Goal: Task Accomplishment & Management: Contribute content

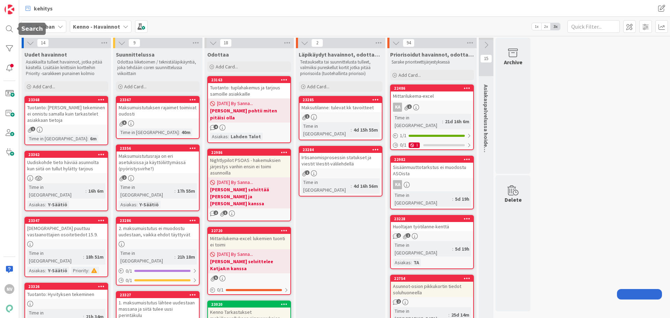
click at [11, 31] on div at bounding box center [9, 29] width 14 height 14
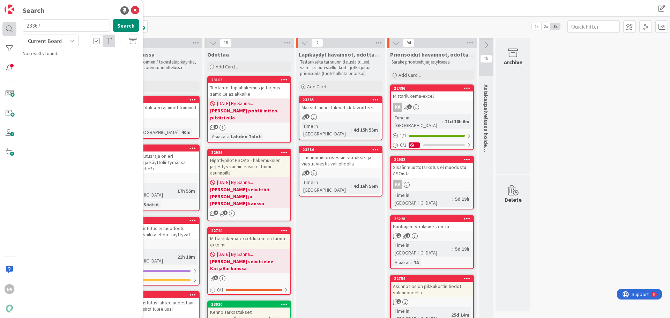
drag, startPoint x: 54, startPoint y: 26, endPoint x: 116, endPoint y: 52, distance: 67.4
click at [14, 25] on div "NV Search 23367 Search Current Board No results found." at bounding box center [9, 159] width 19 height 318
click at [70, 39] on icon at bounding box center [72, 41] width 6 height 6
click at [74, 69] on span "All Boards" at bounding box center [63, 70] width 73 height 10
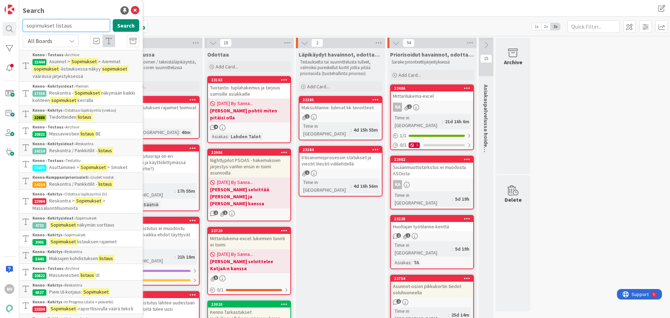
drag, startPoint x: 83, startPoint y: 23, endPoint x: 54, endPoint y: 23, distance: 29.3
click at [54, 23] on input "sopimukset listaus" at bounding box center [66, 25] width 87 height 13
type input "sopimukset lukumäärä"
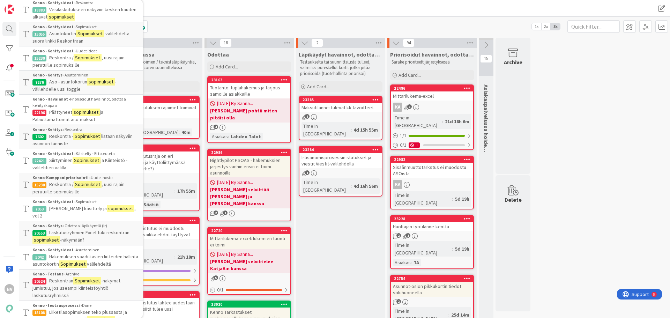
scroll to position [696, 0]
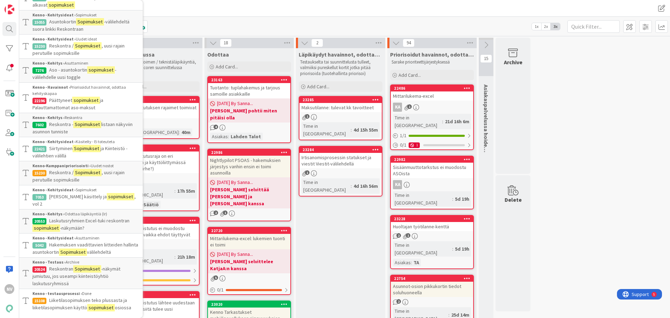
click at [206, 9] on div "kehitys" at bounding box center [186, 8] width 331 height 13
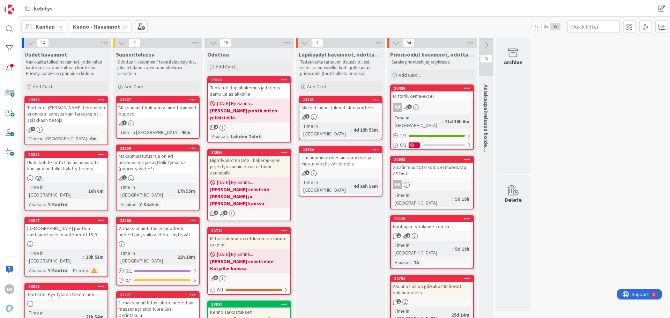
click at [123, 24] on icon at bounding box center [126, 27] width 6 height 6
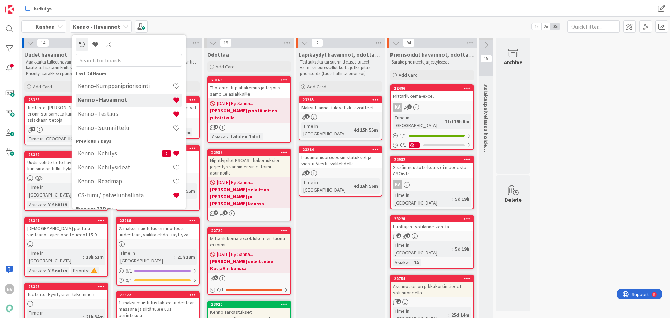
click at [133, 191] on div "CS-tiimi / palvelunhallinta" at bounding box center [129, 195] width 106 height 13
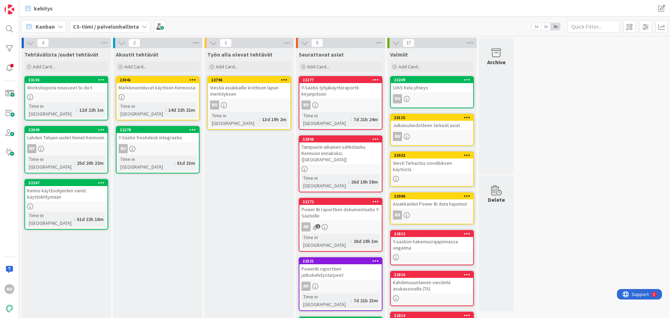
click at [51, 87] on div "Workshopista nousseet to do:t" at bounding box center [66, 87] width 82 height 9
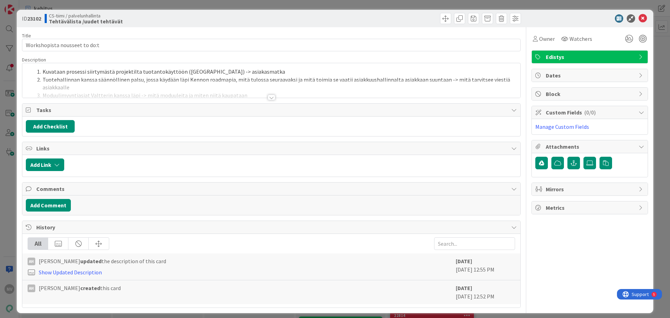
click at [269, 99] on div at bounding box center [271, 98] width 8 height 6
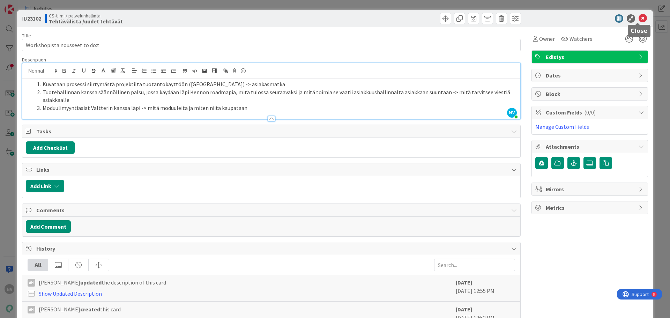
click at [640, 19] on icon at bounding box center [642, 18] width 8 height 8
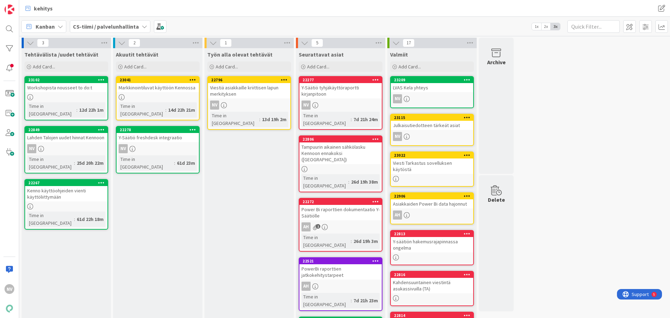
click at [69, 133] on div "Lahden Talojen uudet hinnat Kennoon" at bounding box center [66, 137] width 82 height 9
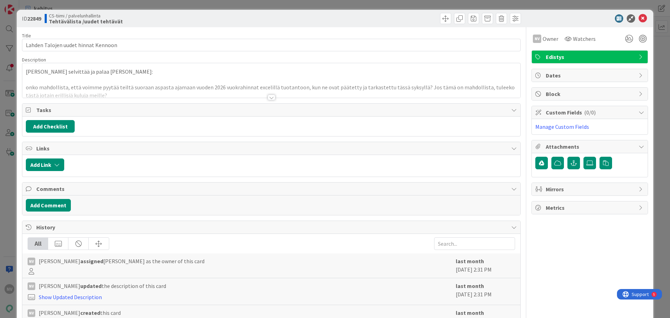
click at [268, 96] on div at bounding box center [271, 98] width 8 height 6
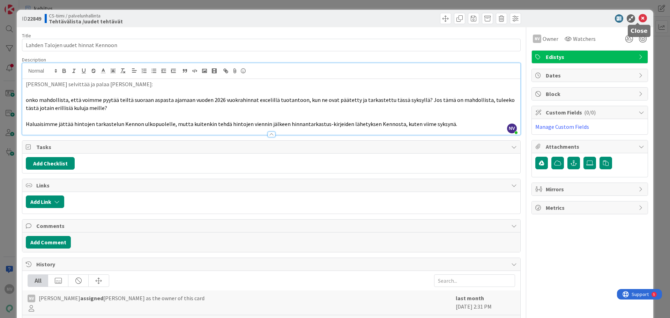
click at [638, 18] on icon at bounding box center [642, 18] width 8 height 8
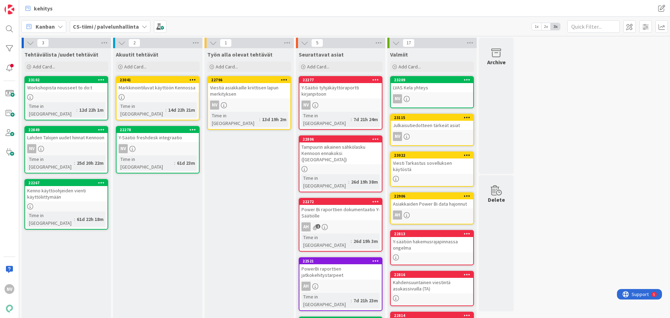
click at [71, 186] on div "Kenno käyttöohjeiden vienti käyttöliittymään" at bounding box center [66, 193] width 82 height 15
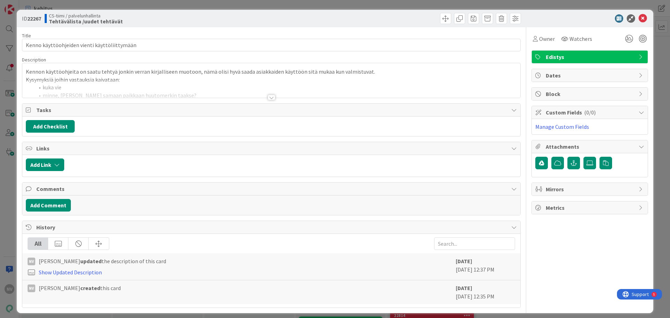
click at [270, 98] on div at bounding box center [271, 98] width 8 height 6
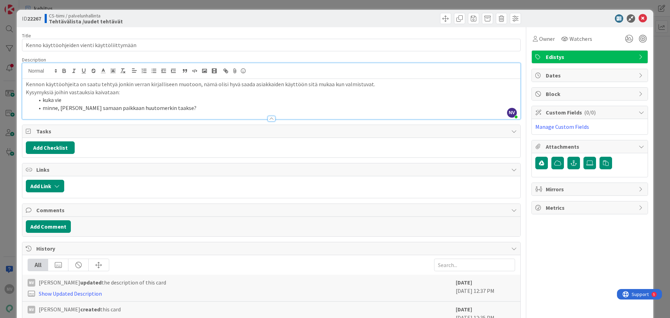
click at [211, 108] on li "minne, [PERSON_NAME] samaan paikkaan huutomerkin taakse?" at bounding box center [275, 108] width 482 height 8
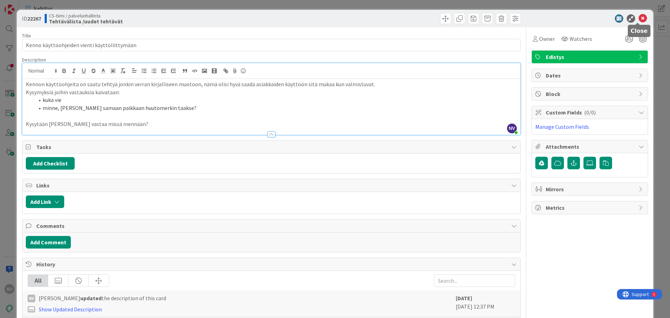
click at [639, 16] on icon at bounding box center [642, 18] width 8 height 8
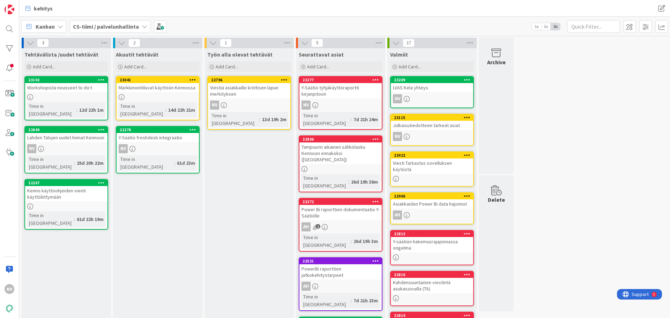
click at [148, 87] on div "Markkinointiluvat käyttöön Kennossa" at bounding box center [157, 87] width 82 height 9
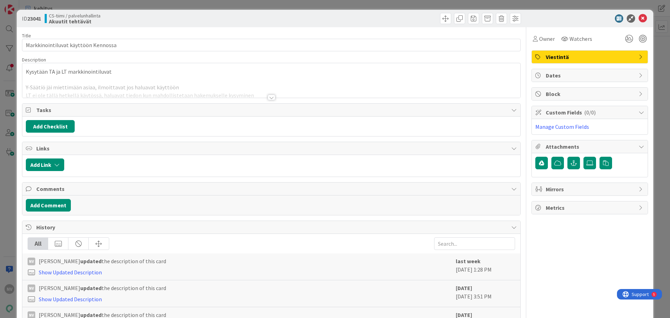
click at [270, 97] on div at bounding box center [271, 98] width 8 height 6
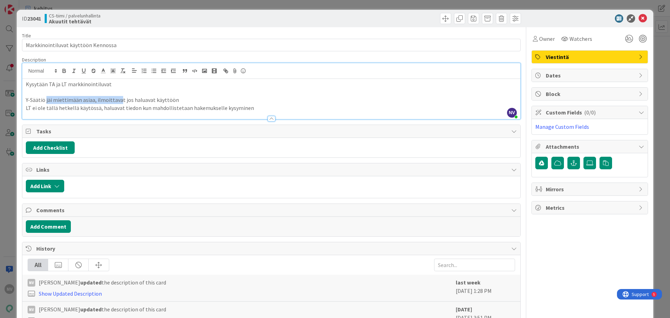
drag, startPoint x: 77, startPoint y: 104, endPoint x: 119, endPoint y: 104, distance: 41.8
click at [119, 104] on p "Y-Säätiö jäi miettimään asiaa, ilmoittavat jos haluavat käyttöön" at bounding box center [271, 100] width 491 height 8
drag, startPoint x: 58, startPoint y: 108, endPoint x: 152, endPoint y: 113, distance: 95.0
click at [152, 113] on div "Description NV [PERSON_NAME] just joined Kysytään TA ja LT markkinointiluvat Y-…" at bounding box center [271, 87] width 498 height 63
click at [279, 100] on p "Y-Säätiö jäi miettimään asiaa, ilmoittavat jos haluavat käyttöön" at bounding box center [271, 100] width 491 height 8
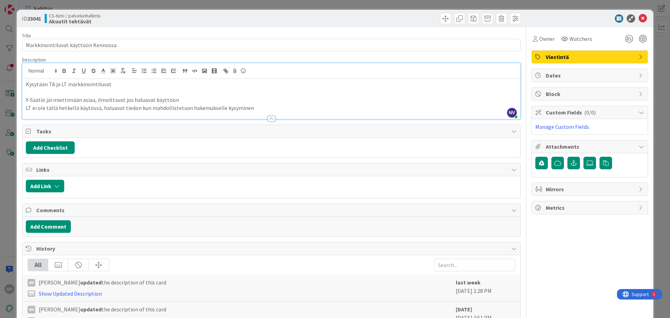
click at [266, 109] on p "LT ei ole tällä hetkellä käytössä, haluavat tiedon kun mahdollistetaan hakemuks…" at bounding box center [271, 108] width 491 height 8
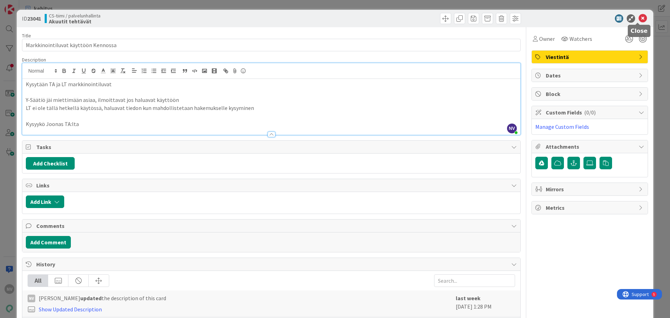
click at [640, 19] on icon at bounding box center [642, 18] width 8 height 8
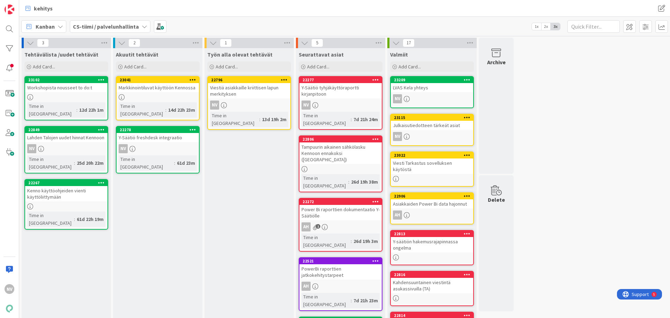
click at [163, 133] on div "Y-Säätiö freshdesk integraatio" at bounding box center [157, 137] width 82 height 9
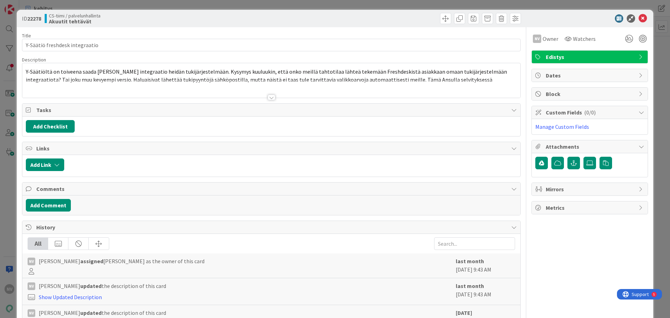
click at [267, 98] on div at bounding box center [271, 98] width 8 height 6
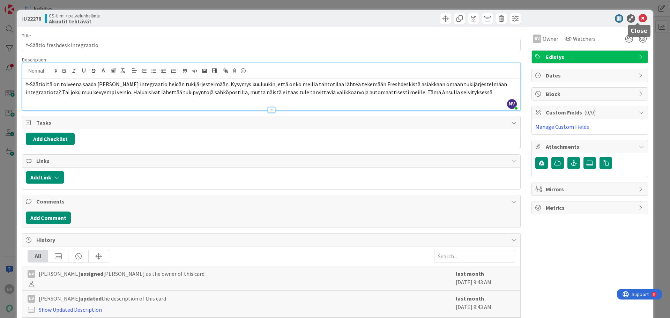
click at [638, 18] on icon at bounding box center [642, 18] width 8 height 8
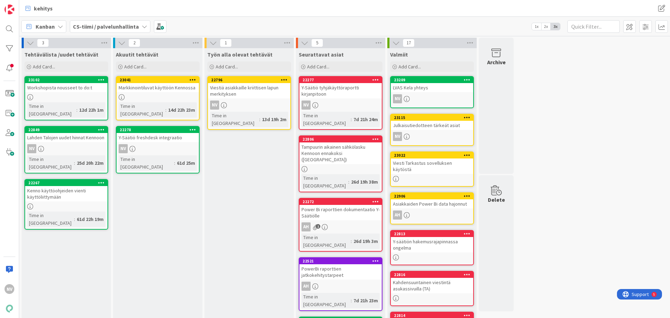
click at [191, 127] on icon at bounding box center [192, 129] width 7 height 5
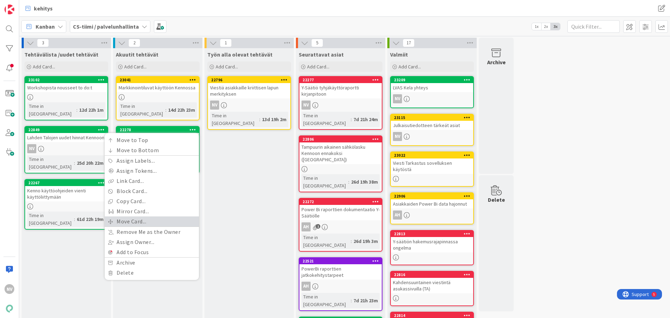
click at [171, 216] on link "Move Card..." at bounding box center [152, 221] width 94 height 10
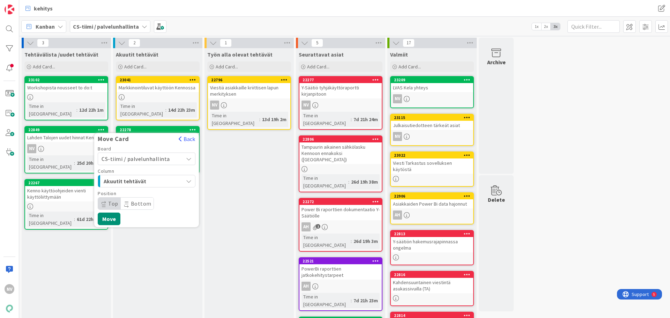
click at [161, 175] on div "Akuutit tehtävät" at bounding box center [142, 180] width 81 height 11
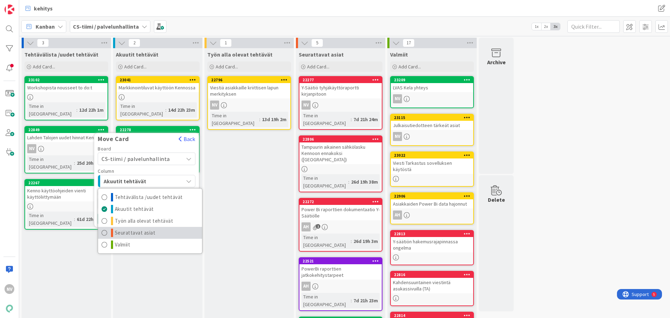
click at [150, 228] on span "Seurattavat asiat" at bounding box center [135, 232] width 41 height 8
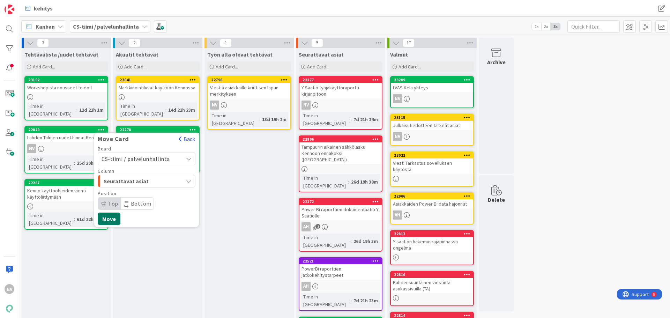
click at [114, 212] on button "Move" at bounding box center [109, 218] width 23 height 13
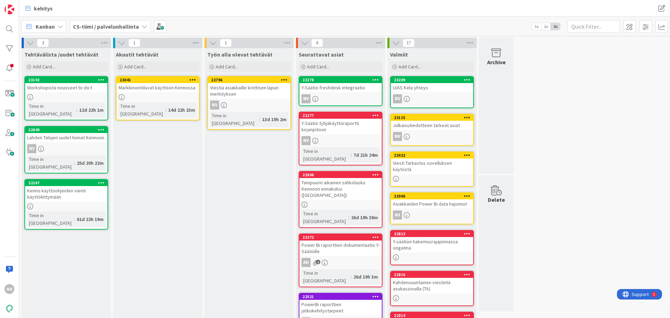
click at [235, 92] on div "Viestiä asiakkaille kriittisen lapun merkityksen" at bounding box center [249, 90] width 82 height 15
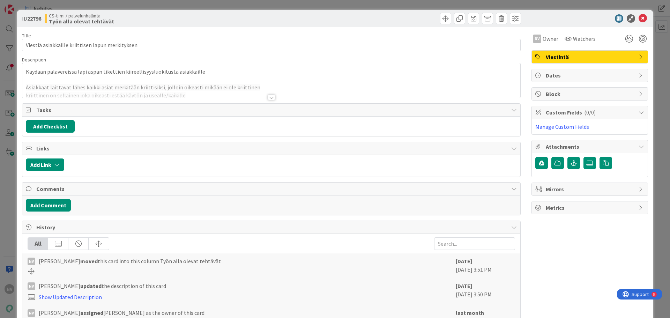
click at [271, 98] on div at bounding box center [271, 98] width 8 height 6
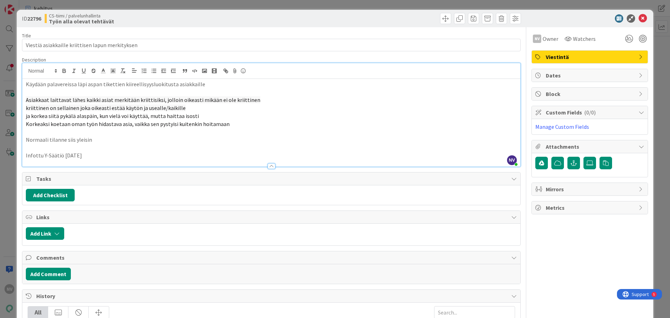
click at [134, 156] on p "Infottu Y-Säätiö [DATE]" at bounding box center [271, 155] width 491 height 8
click at [640, 17] on icon at bounding box center [642, 18] width 8 height 8
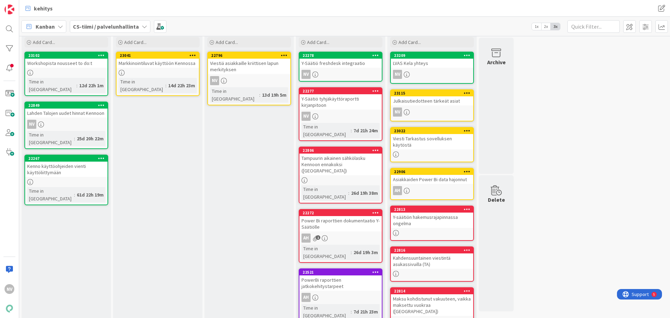
scroll to position [35, 0]
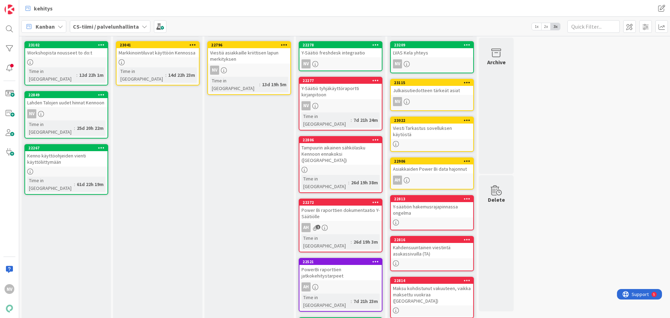
click at [352, 144] on div "Tampuurin aikainen sähkölasku Kennoon ennakoksi ([GEOGRAPHIC_DATA])" at bounding box center [340, 154] width 82 height 22
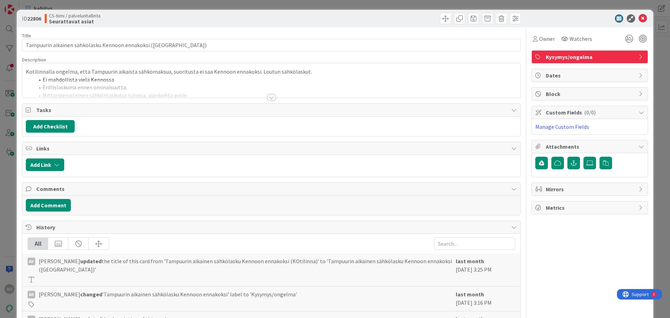
click at [269, 97] on div at bounding box center [271, 98] width 8 height 6
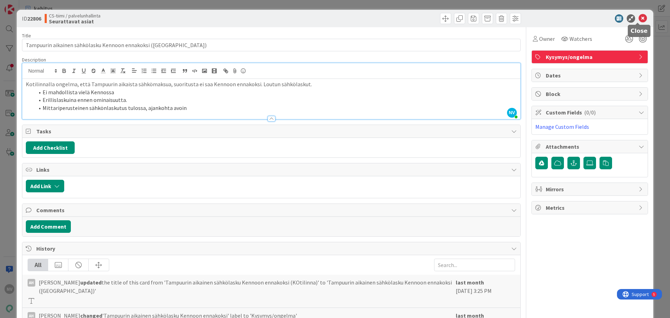
click at [638, 18] on icon at bounding box center [642, 18] width 8 height 8
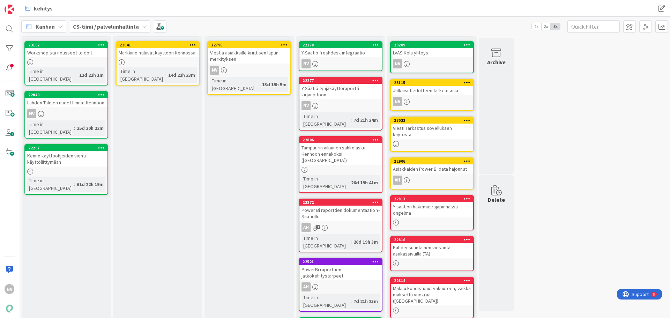
click at [375, 137] on icon at bounding box center [375, 139] width 7 height 5
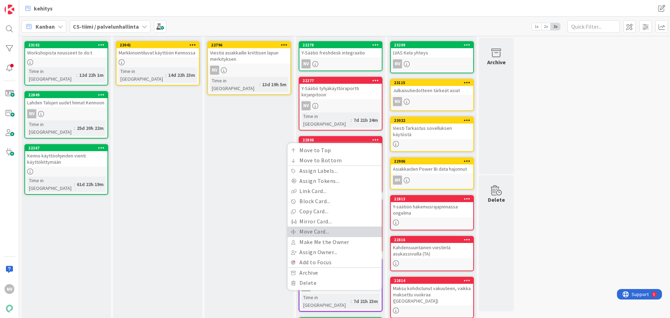
click at [337, 226] on link "Move Card..." at bounding box center [334, 231] width 94 height 10
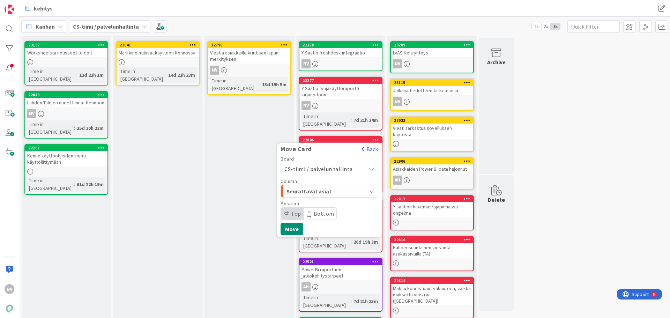
click at [341, 186] on div "Seurattavat asiat" at bounding box center [325, 191] width 81 height 11
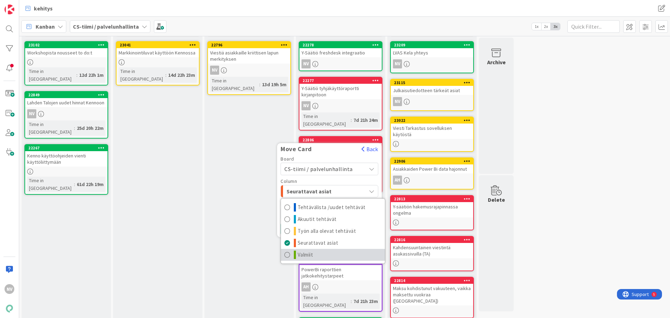
click at [325, 249] on link "Valmiit" at bounding box center [333, 255] width 104 height 12
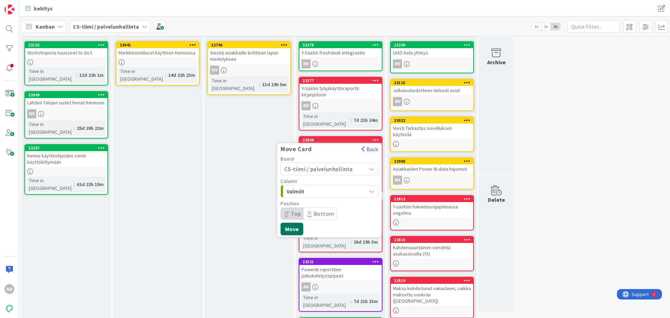
click at [294, 222] on button "Move" at bounding box center [291, 228] width 23 height 13
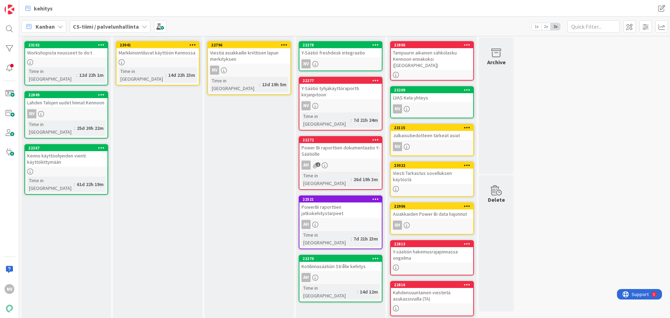
click at [342, 143] on div "Power Bi raporttien dokumentaatio Y-Säätiölle" at bounding box center [340, 150] width 82 height 15
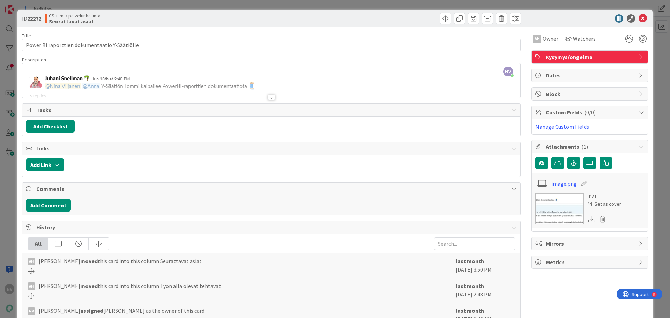
click at [272, 99] on div "Title 45 / 128 Power Bi raporttien dokumentaatio Y-Säätiölle Description NV [PE…" at bounding box center [271, 210] width 498 height 367
click at [268, 99] on div at bounding box center [271, 98] width 8 height 6
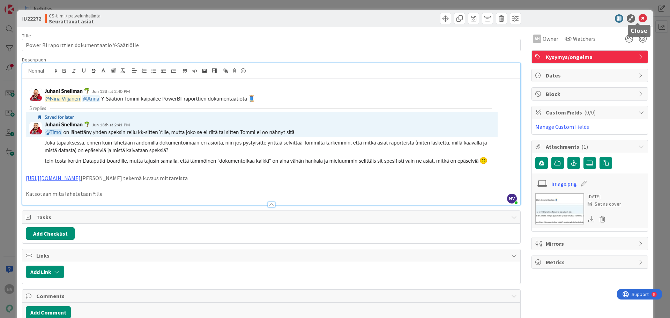
click at [639, 17] on icon at bounding box center [642, 18] width 8 height 8
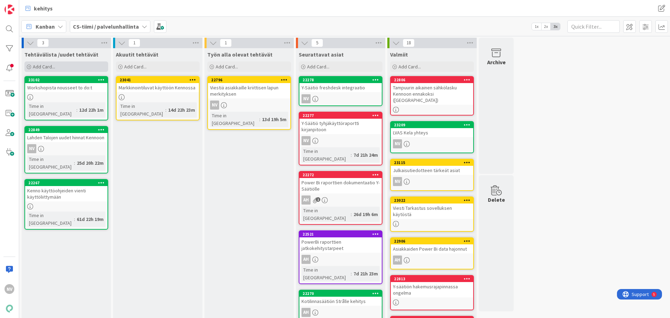
click at [47, 65] on span "Add Card..." at bounding box center [44, 66] width 22 height 6
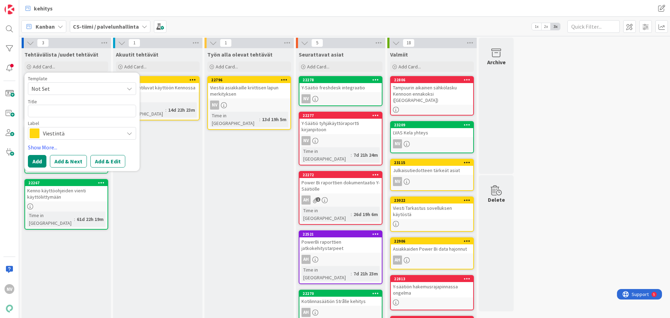
click at [76, 85] on span "Not Set" at bounding box center [74, 88] width 87 height 9
click at [69, 108] on textarea at bounding box center [82, 111] width 108 height 13
type textarea "x"
type textarea "T"
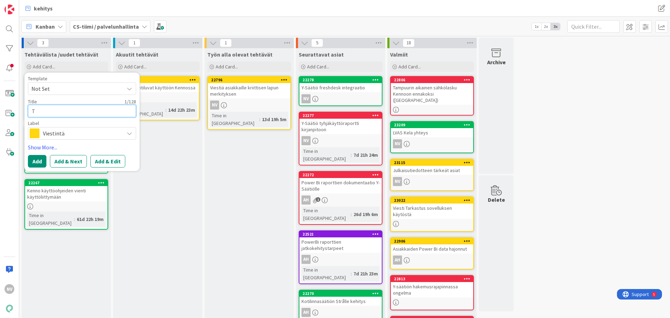
type textarea "x"
type textarea "Tu"
type textarea "x"
type textarea "[PERSON_NAME]"
type textarea "x"
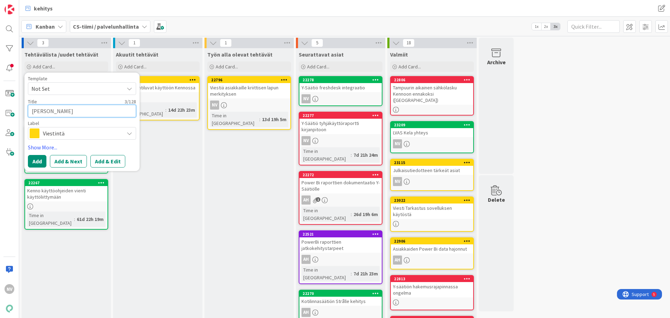
type textarea "Tuot"
type textarea "x"
type textarea "Tuota"
type textarea "x"
type textarea "Tuotan"
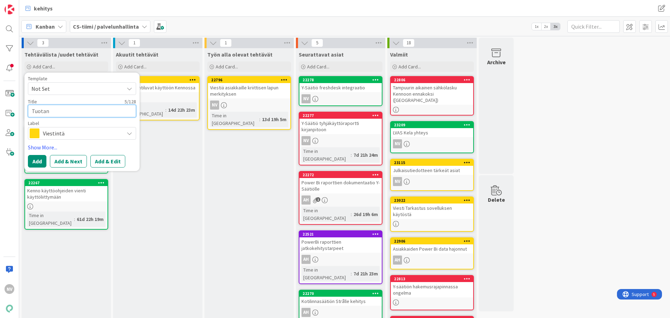
type textarea "x"
type textarea "Tuotann"
type textarea "x"
type textarea "Tuotanno"
type textarea "x"
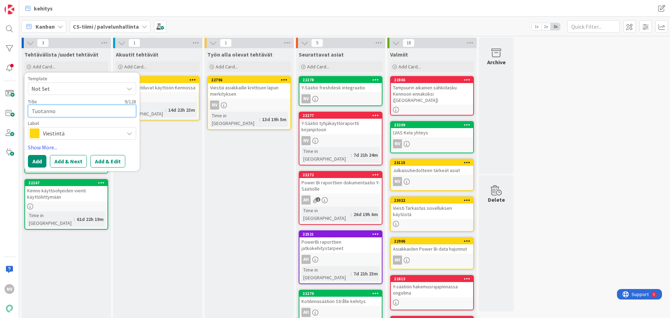
type textarea "Tuotannon"
type textarea "x"
type textarea "Tuotannon"
type textarea "x"
type textarea "[PERSON_NAME]"
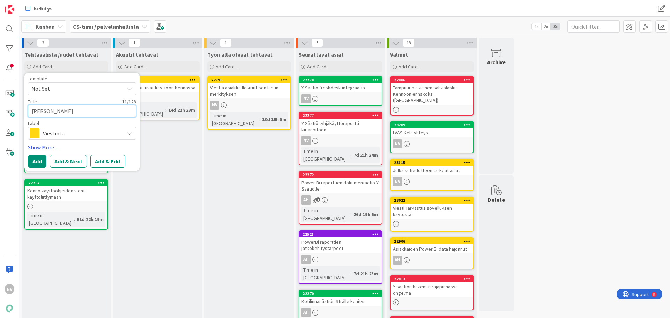
type textarea "x"
type textarea "[PERSON_NAME]"
type textarea "x"
type textarea "[PERSON_NAME]"
type textarea "x"
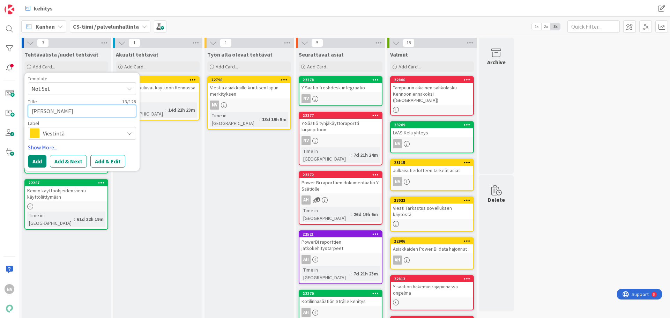
type textarea "[PERSON_NAME]"
type textarea "x"
type textarea "[PERSON_NAME]"
type textarea "x"
type textarea "[PERSON_NAME]"
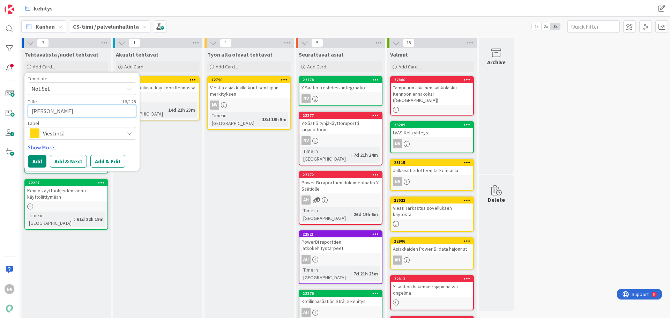
type textarea "x"
type textarea "[PERSON_NAME] as"
type textarea "x"
type textarea "[PERSON_NAME] asi"
type textarea "x"
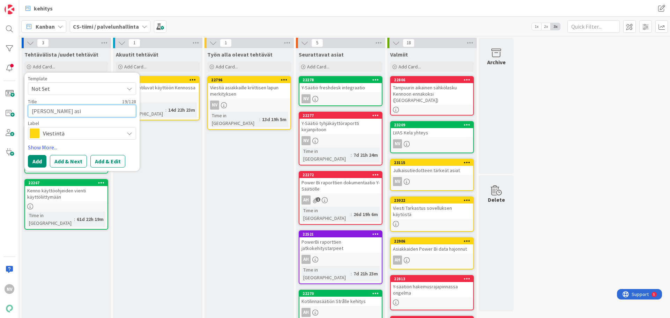
type textarea "[PERSON_NAME] asia"
type textarea "x"
type textarea "[PERSON_NAME] asiak"
type textarea "x"
type textarea "[PERSON_NAME] asiakk"
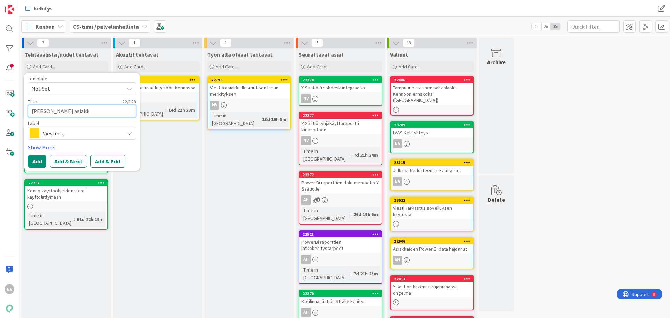
type textarea "x"
type textarea "[PERSON_NAME] asiakkai"
type textarea "x"
type textarea "[PERSON_NAME] asiakkais"
type textarea "x"
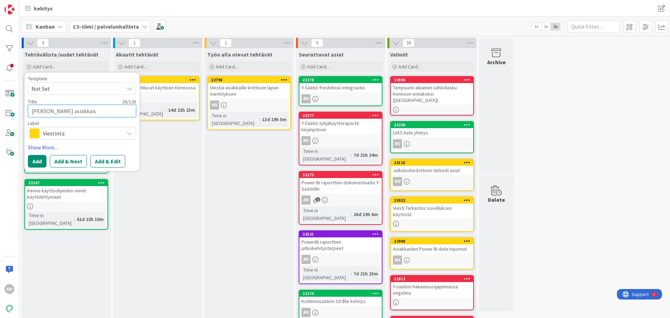
type textarea "Tuotannon Kenno asiakkaisd"
type textarea "x"
type textarea "[PERSON_NAME] asiakkais"
type textarea "x"
type textarea "[PERSON_NAME] asiakkai"
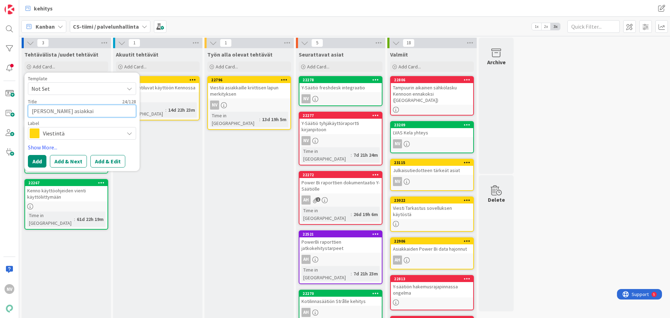
type textarea "x"
type textarea "[PERSON_NAME] asiakkaid"
type textarea "x"
type textarea "[PERSON_NAME] asiakkaide"
type textarea "x"
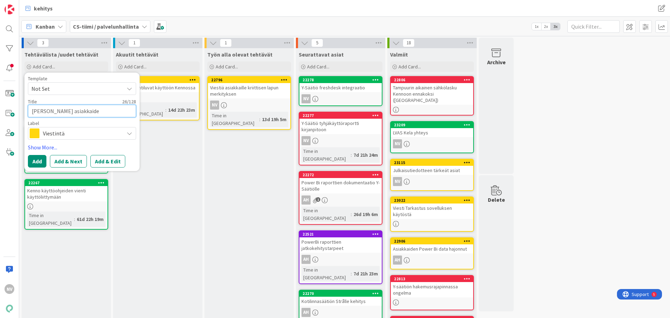
type textarea "Tuotannon Kenno asiakkaiden"
type textarea "x"
type textarea "Tuotannon Kenno asiakkaiden"
type textarea "x"
type textarea "Tuotannon Kenno asiakkaiden c"
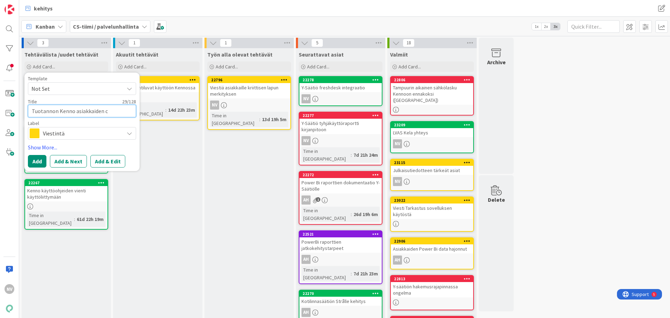
type textarea "x"
type textarea "Tuotannon Kenno asiakkaiden co"
type textarea "x"
type textarea "[PERSON_NAME] asiakkaiden con"
type textarea "x"
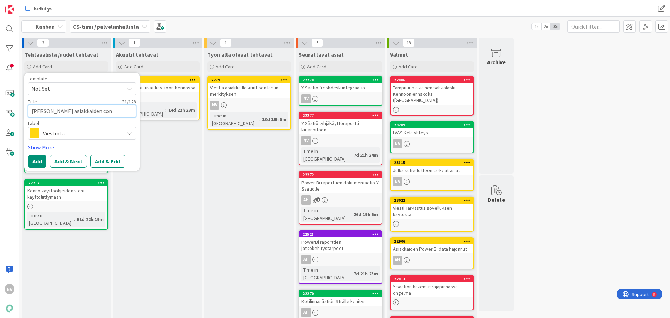
type textarea "[PERSON_NAME] asiakkaiden conf"
type textarea "x"
type textarea "[PERSON_NAME] asiakkaiden confl"
type textarea "x"
type textarea "[PERSON_NAME] asiakkaiden conflu"
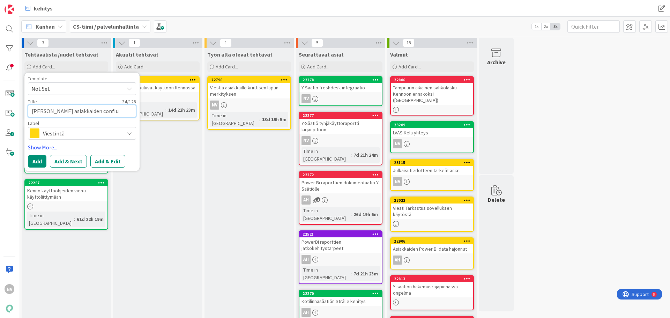
type textarea "x"
type textarea "[PERSON_NAME] asiakkaiden conflu"
type textarea "x"
type textarea "Tuotannon Kenno asiakkaiden conflu s"
type textarea "x"
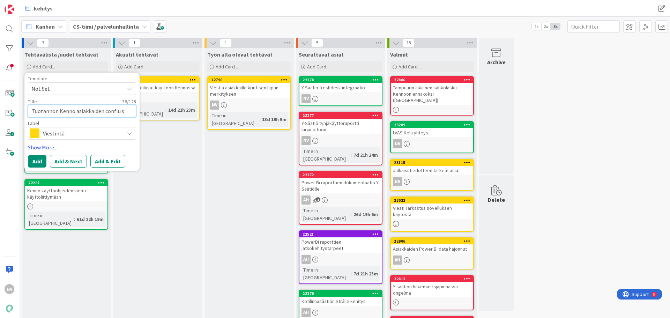
type textarea "Tuotannon Kenno asiakkaiden conflu si"
type textarea "x"
type textarea "Tuotannon Kenno asiakkaiden conflu siv"
type textarea "x"
type textarea "Tuotannon Kenno asiakkaiden conflu sivu"
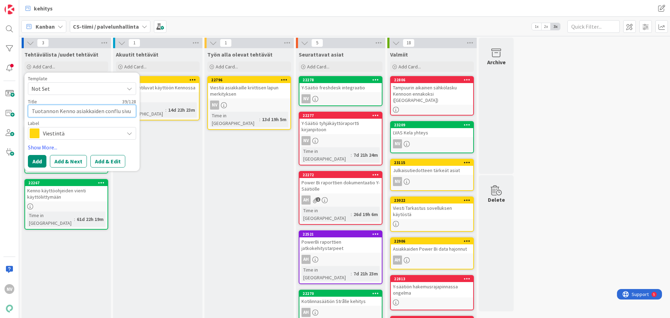
type textarea "x"
type textarea "Tuotannon Kenno asiakkaiden conflu sivut"
type textarea "x"
type textarea "Tuotannon Kenno asiakkaiden conflu sivut"
type textarea "x"
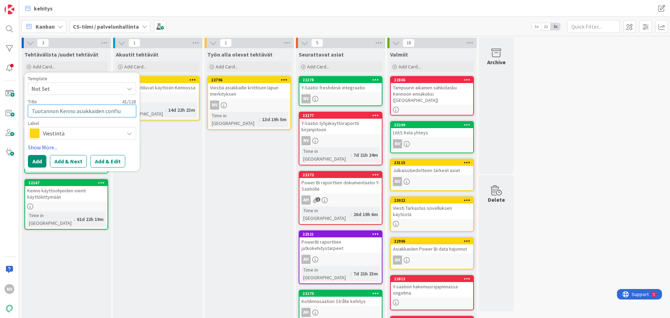
type textarea "Tuotannon Kenno asiakkaiden conflu sivut k"
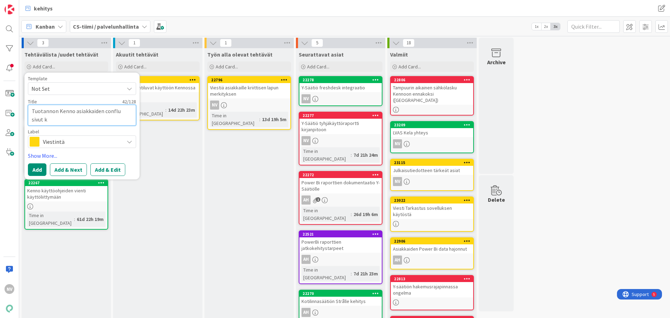
type textarea "x"
type textarea "Tuotannon Kenno asiakkaiden conflu sivut ku"
type textarea "x"
type textarea "Tuotannon Kenno asiakkaiden conflu sivut kun"
type textarea "x"
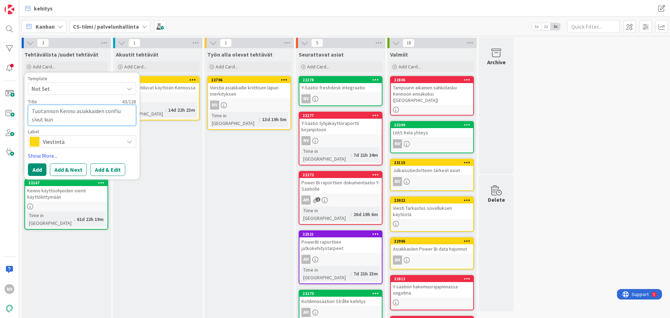
type textarea "Tuotannon Kenno asiakkaiden conflu sivut kunt"
type textarea "x"
type textarea "Tuotannon Kenno asiakkaiden conflu sivut kunto"
type textarea "x"
type textarea "Tuotannon Kenno asiakkaiden conflu sivut kuntoo"
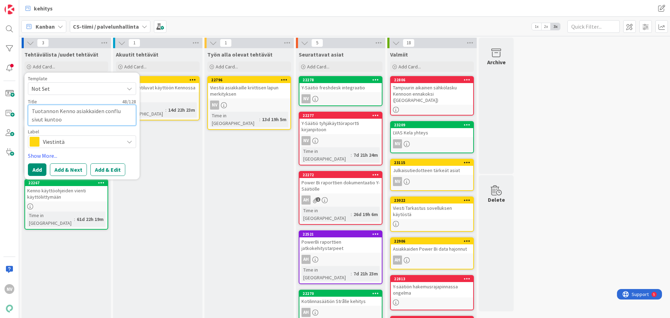
type textarea "x"
type textarea "Tuotannon Kenno asiakkaiden conflu sivut kuntoon"
click at [71, 143] on span "Viestintä" at bounding box center [81, 142] width 77 height 10
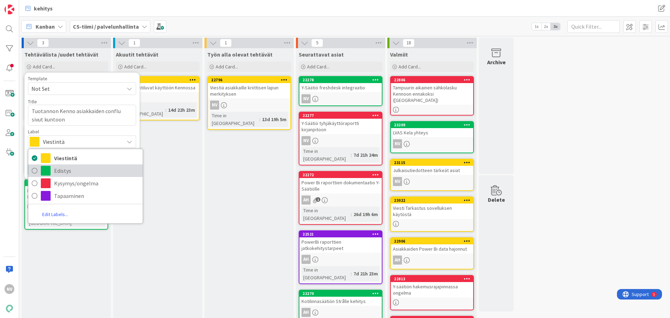
click at [78, 173] on span "Edistys" at bounding box center [96, 170] width 85 height 10
type textarea "x"
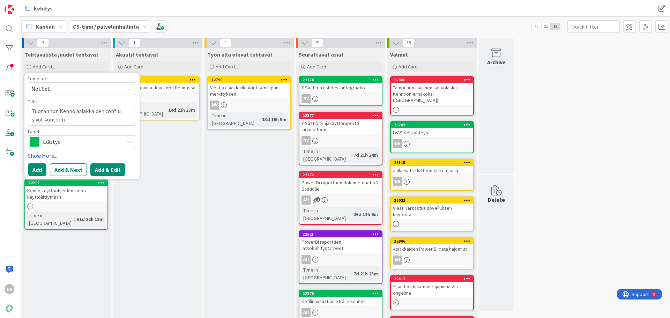
click at [112, 171] on button "Add & Edit" at bounding box center [107, 169] width 35 height 13
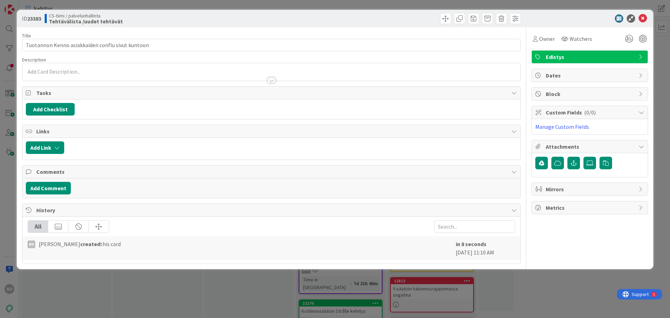
click at [76, 72] on p at bounding box center [271, 72] width 491 height 8
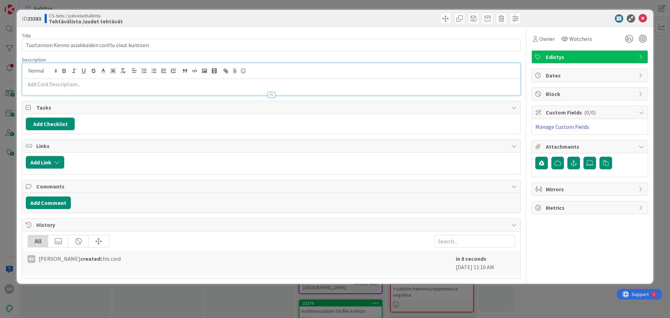
click at [82, 84] on p at bounding box center [271, 84] width 491 height 8
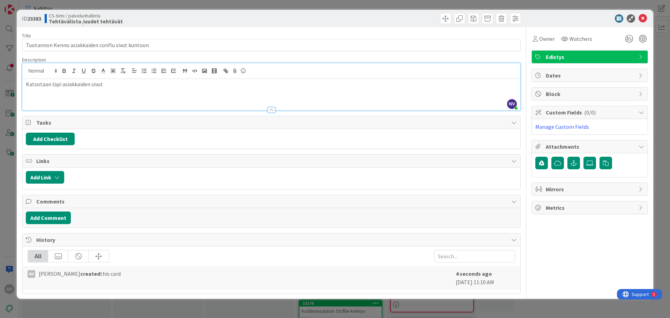
click at [647, 20] on div at bounding box center [585, 18] width 123 height 8
click at [642, 18] on icon at bounding box center [642, 18] width 8 height 8
